Goal: Information Seeking & Learning: Learn about a topic

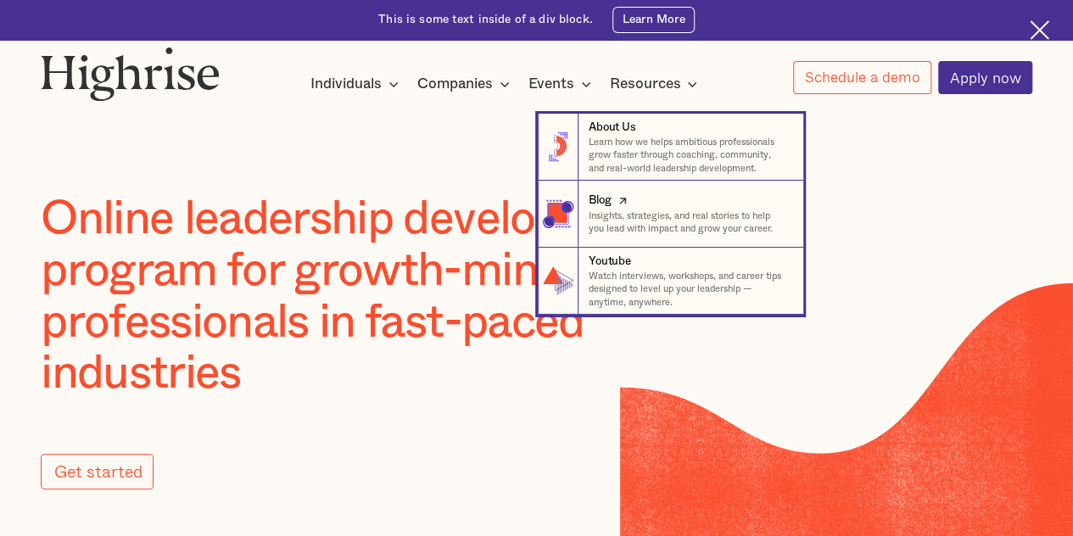
click at [601, 221] on p "Insights, strategies, and real stories to help you lead with impact and grow yo…" at bounding box center [689, 222] width 201 height 26
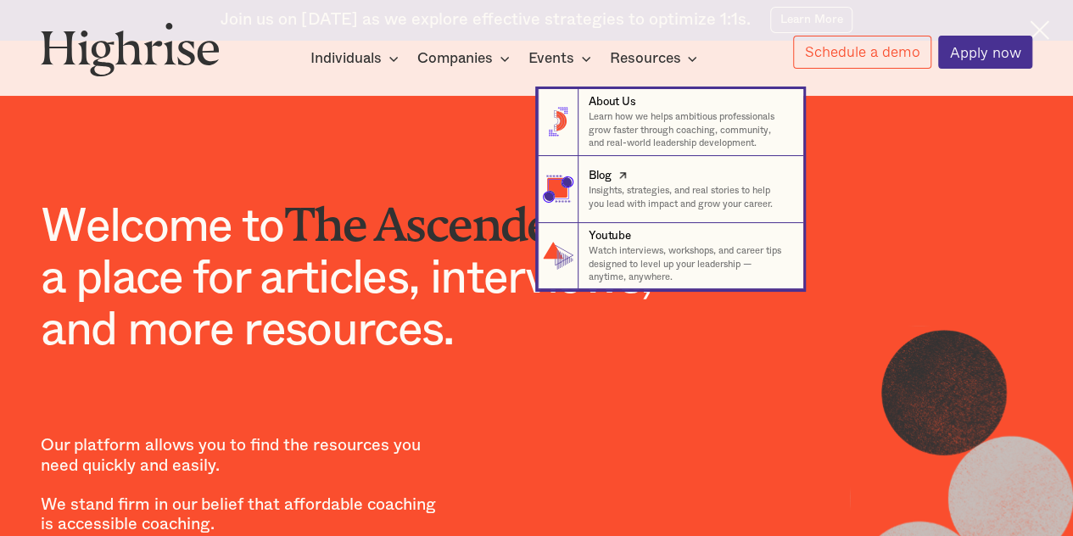
click at [591, 192] on p "Insights, strategies, and real stories to help you lead with impact and grow yo…" at bounding box center [689, 197] width 201 height 26
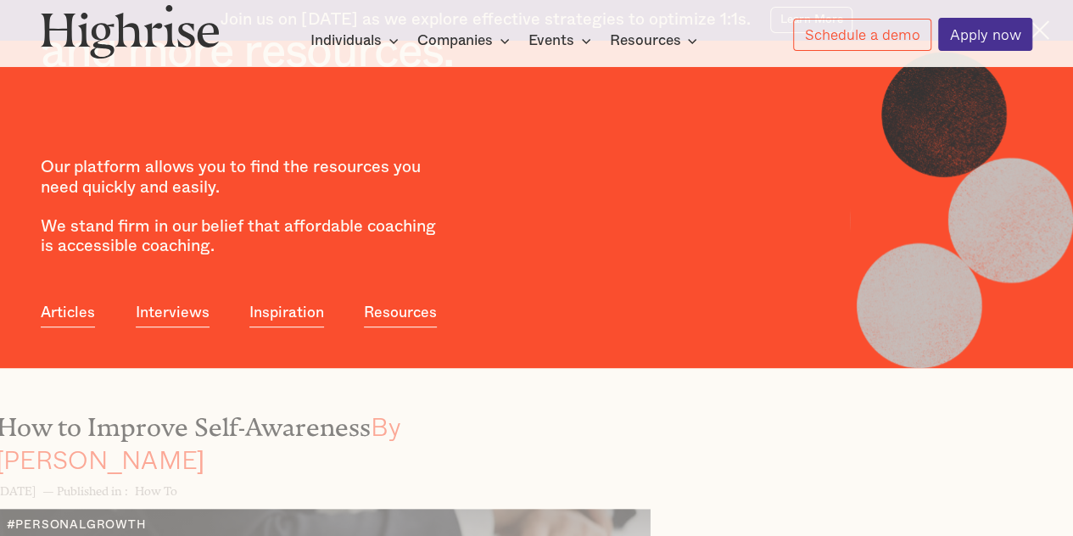
scroll to position [279, 0]
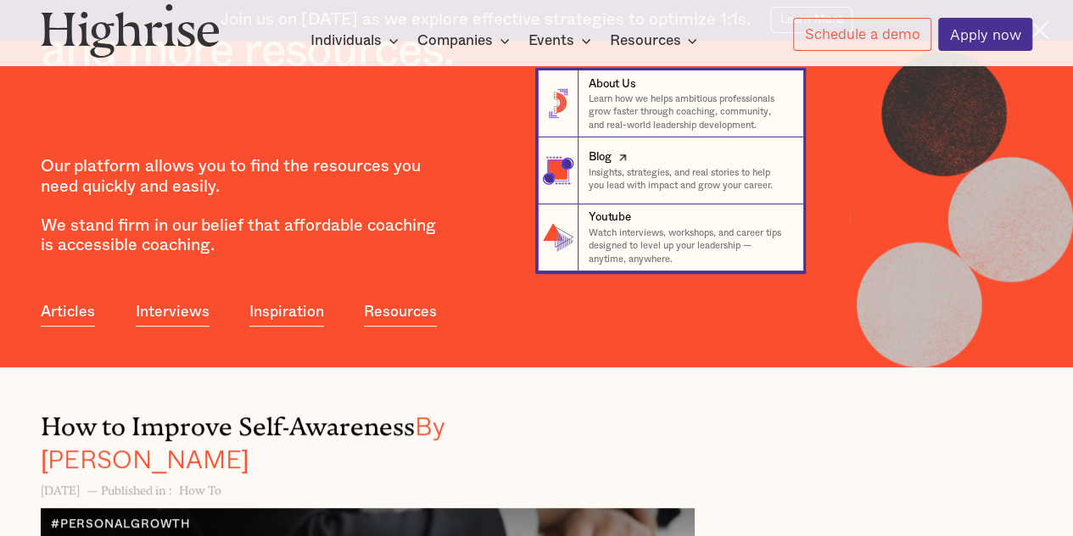
click at [598, 188] on p "Insights, strategies, and real stories to help you lead with impact and grow yo…" at bounding box center [689, 179] width 201 height 26
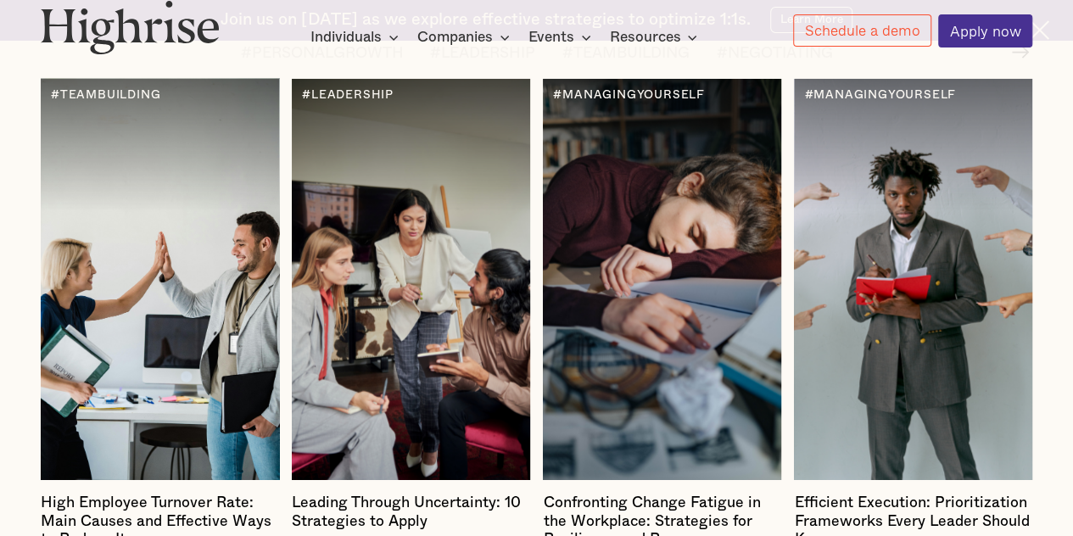
scroll to position [2114, 0]
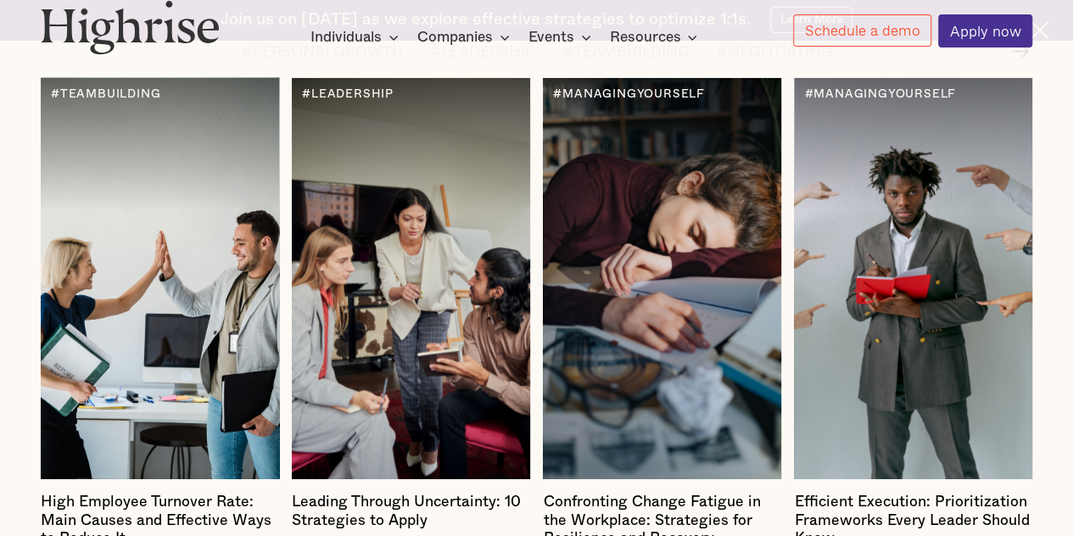
click at [141, 312] on div at bounding box center [159, 279] width 237 height 402
